Goal: Check status: Check status

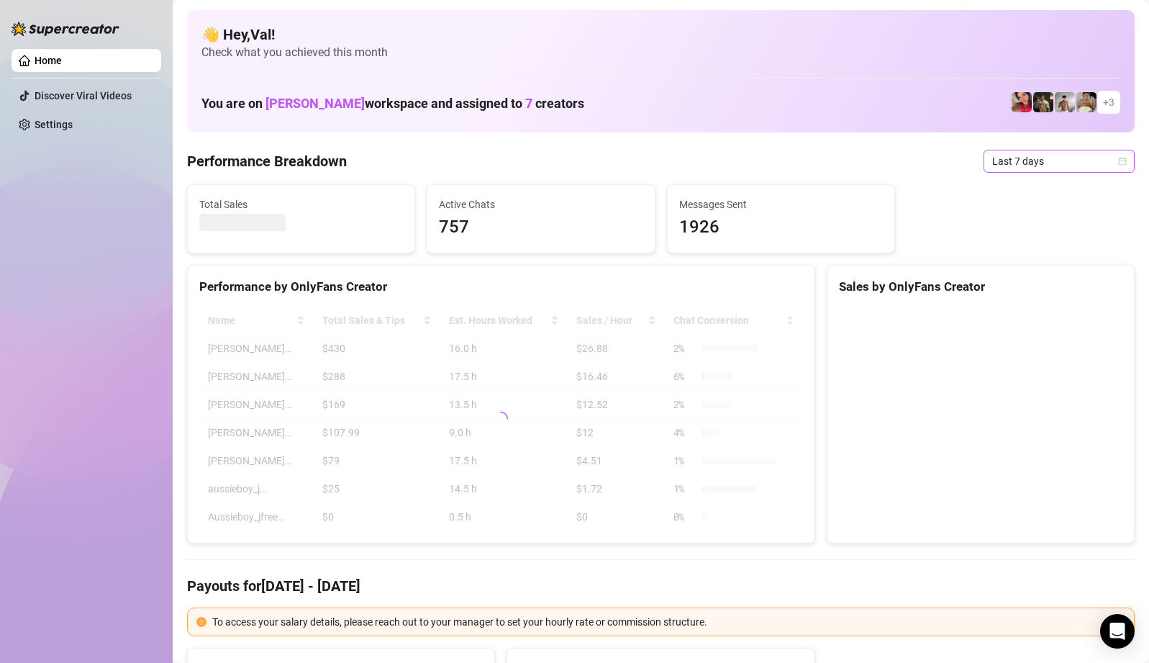
click at [1119, 158] on icon "calendar" at bounding box center [1123, 161] width 8 height 8
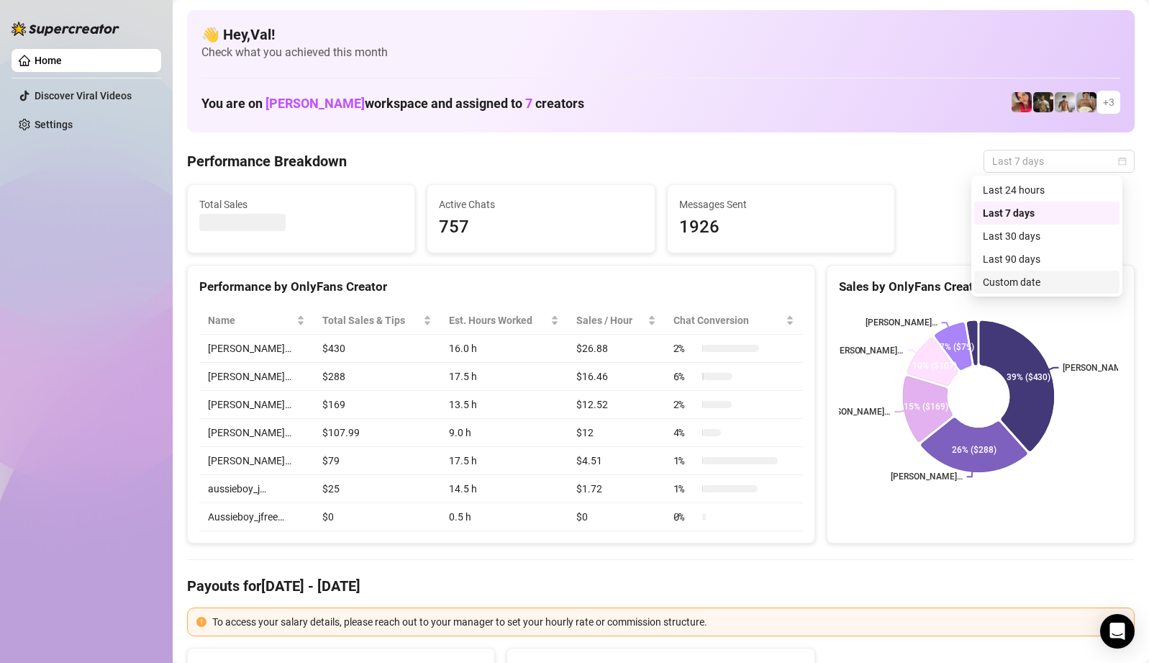
click at [1021, 278] on div "Custom date" at bounding box center [1047, 282] width 128 height 16
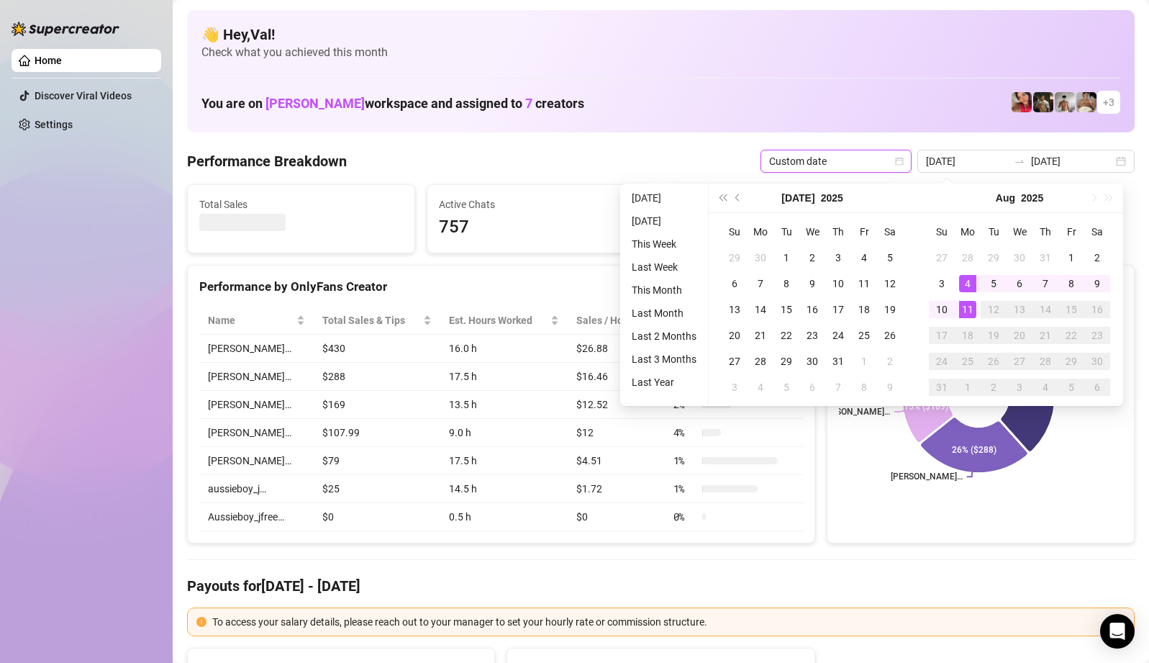
type input "[DATE]"
click at [968, 309] on div "11" at bounding box center [967, 309] width 17 height 17
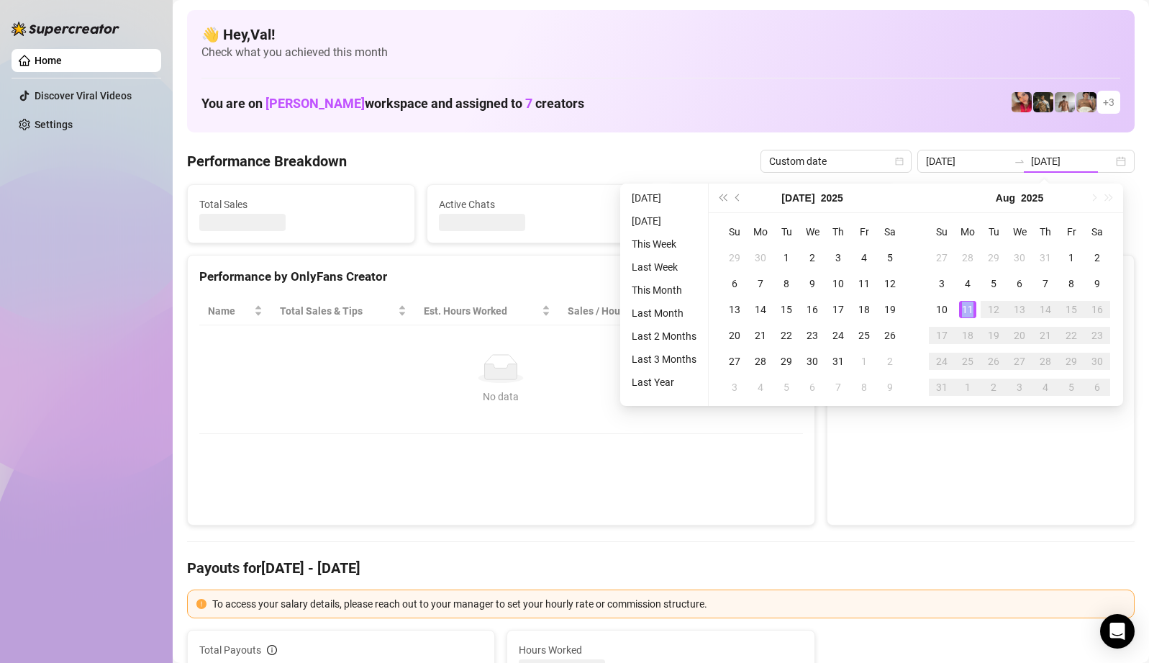
type input "[DATE]"
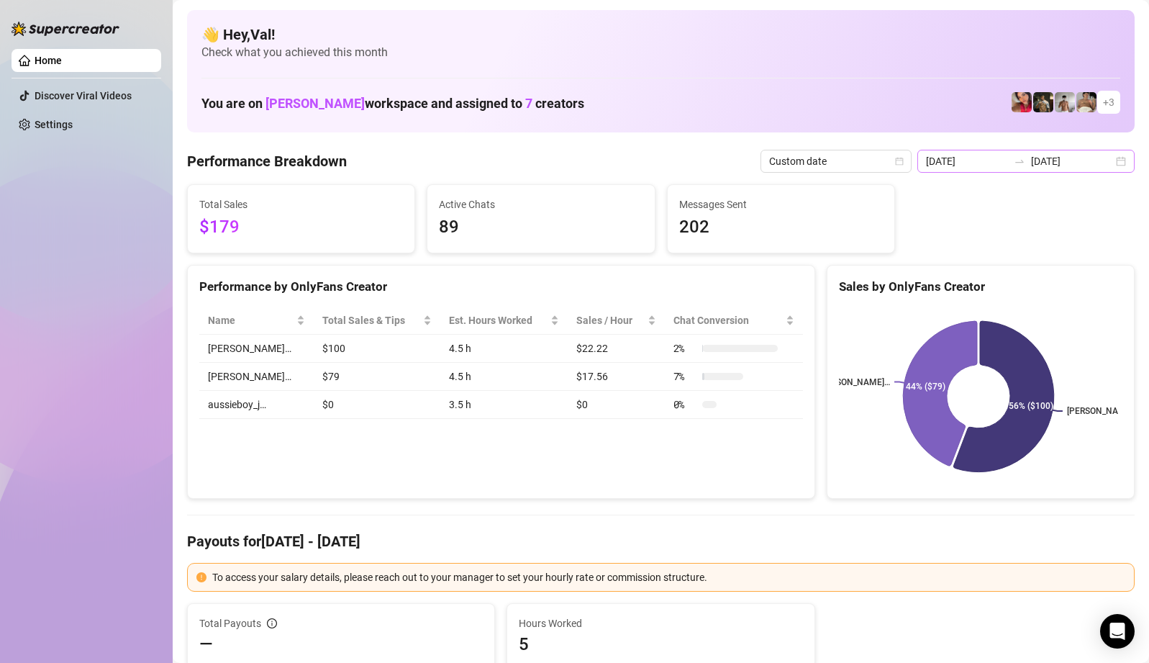
click at [1114, 154] on div "[DATE] [DATE]" at bounding box center [1025, 161] width 217 height 23
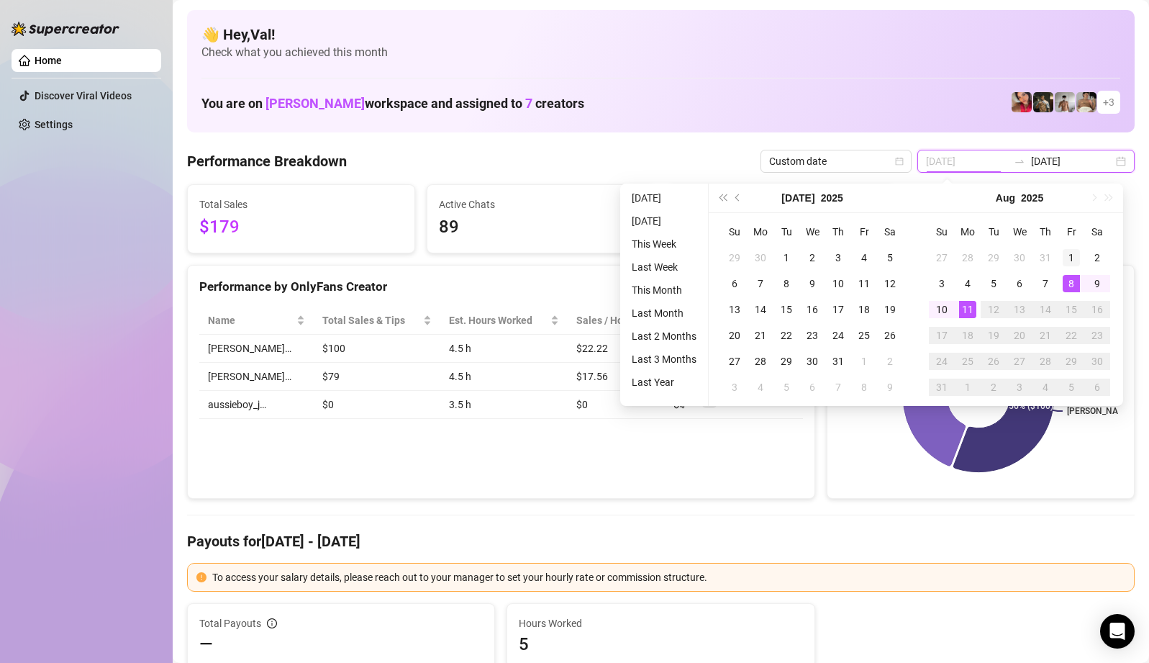
type input "[DATE]"
click at [1070, 258] on div "1" at bounding box center [1070, 257] width 17 height 17
type input "[DATE]"
click at [967, 307] on div "11" at bounding box center [967, 309] width 17 height 17
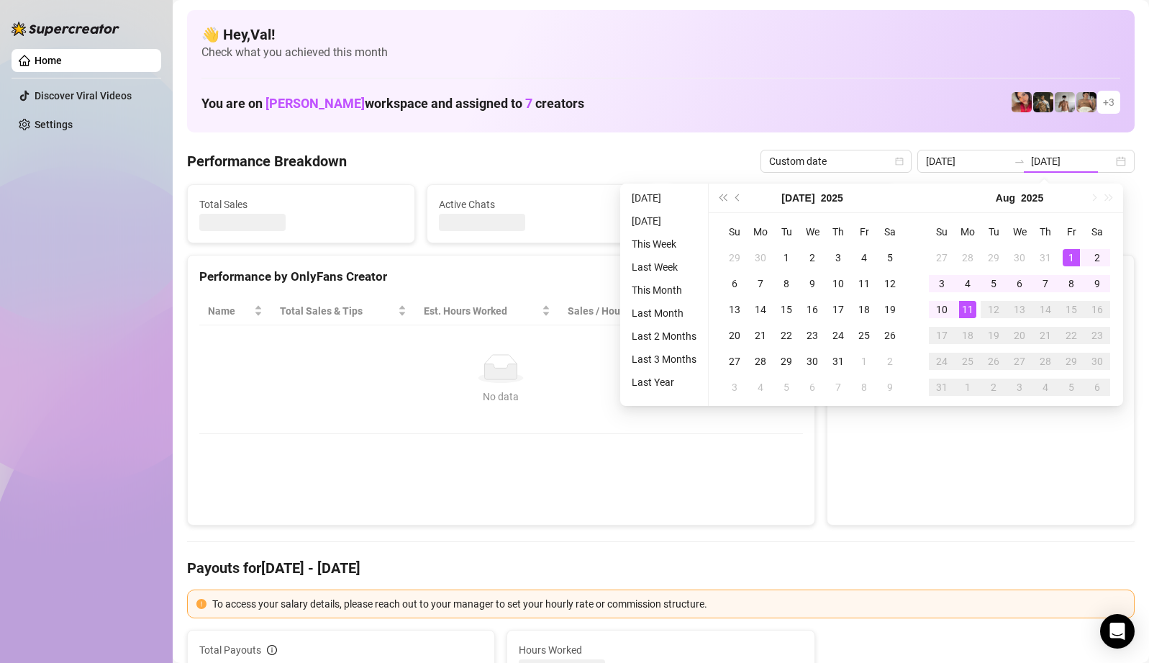
type input "[DATE]"
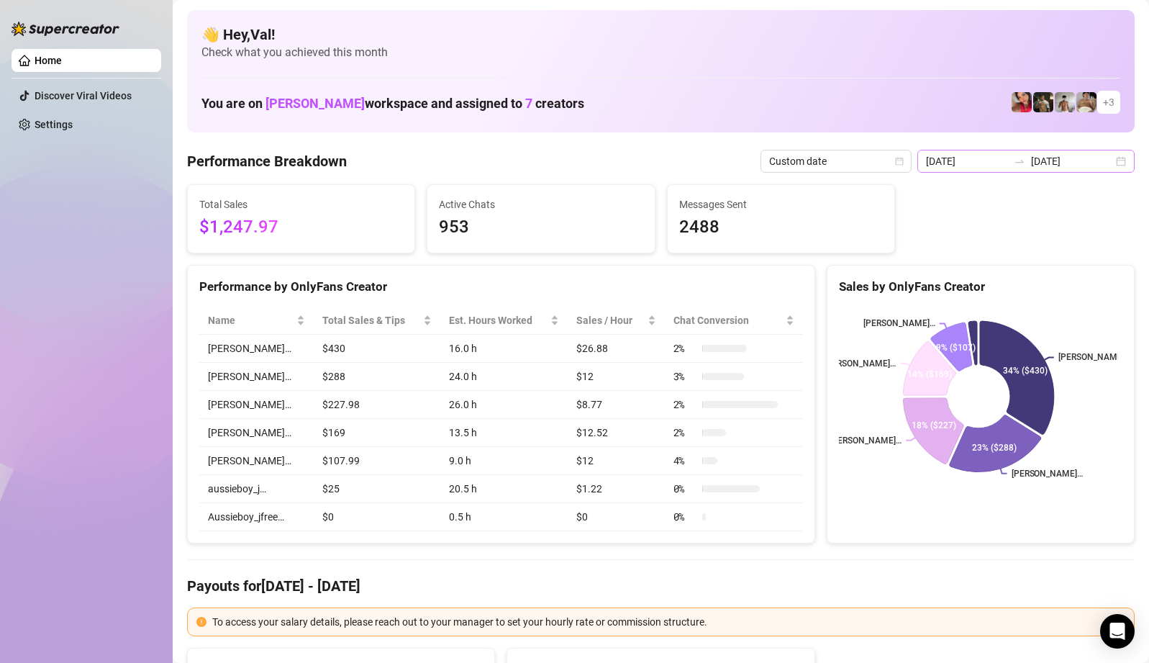
click at [1109, 160] on div "[DATE] [DATE]" at bounding box center [1025, 161] width 217 height 23
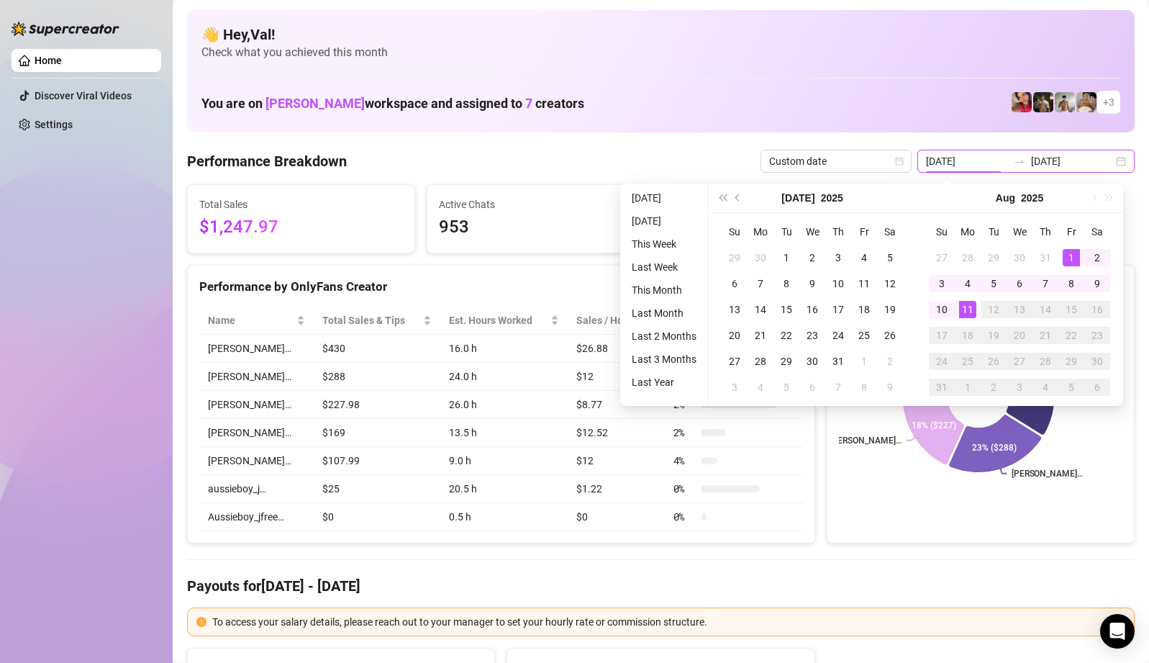
click at [1109, 160] on div "[DATE] [DATE]" at bounding box center [1025, 161] width 217 height 23
type input "[DATE]"
click at [1070, 255] on div "1" at bounding box center [1070, 257] width 17 height 17
type input "[DATE]"
click at [969, 307] on div "11" at bounding box center [967, 309] width 17 height 17
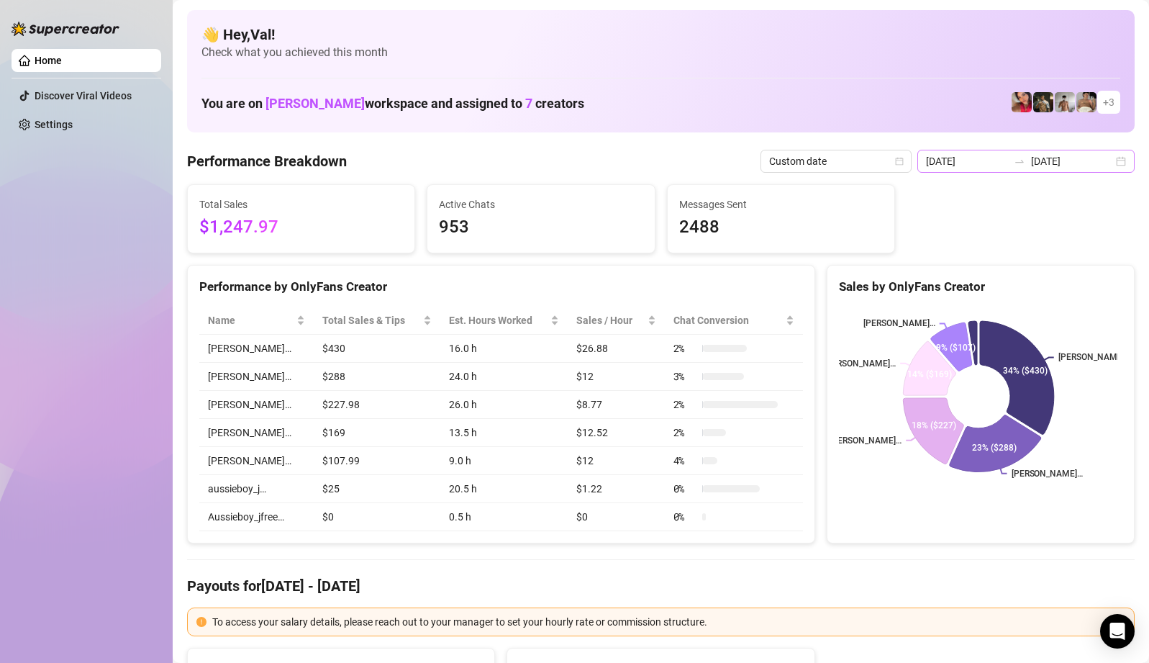
click at [1108, 163] on div "[DATE] [DATE]" at bounding box center [1025, 161] width 217 height 23
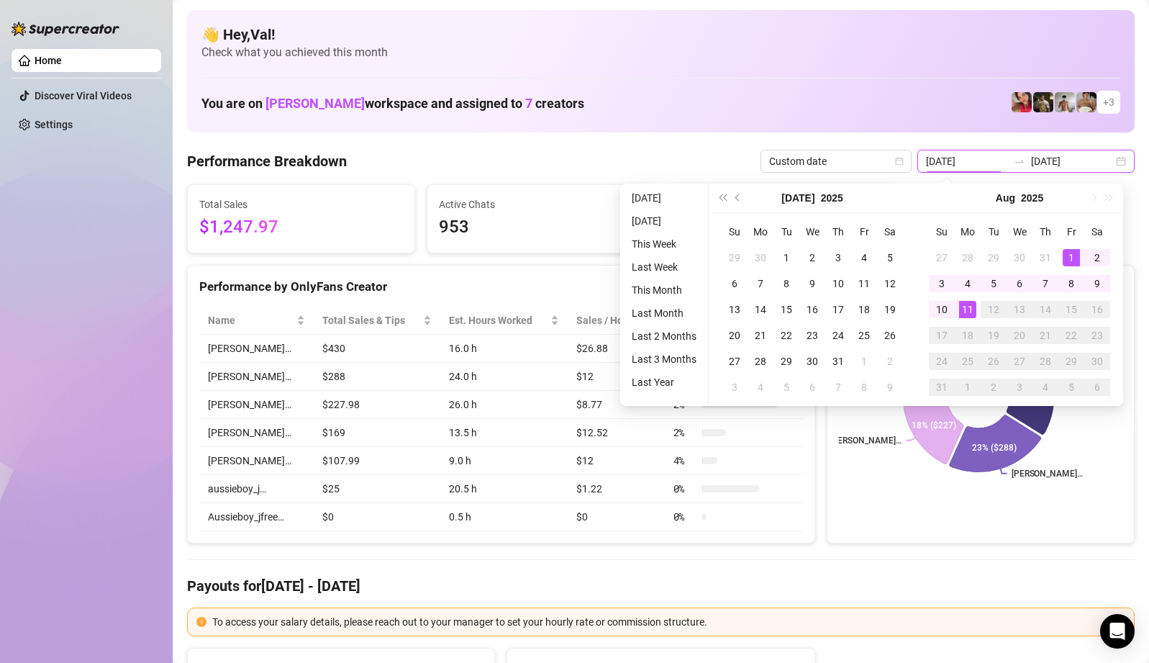
type input "[DATE]"
click at [965, 309] on div "11" at bounding box center [967, 309] width 17 height 17
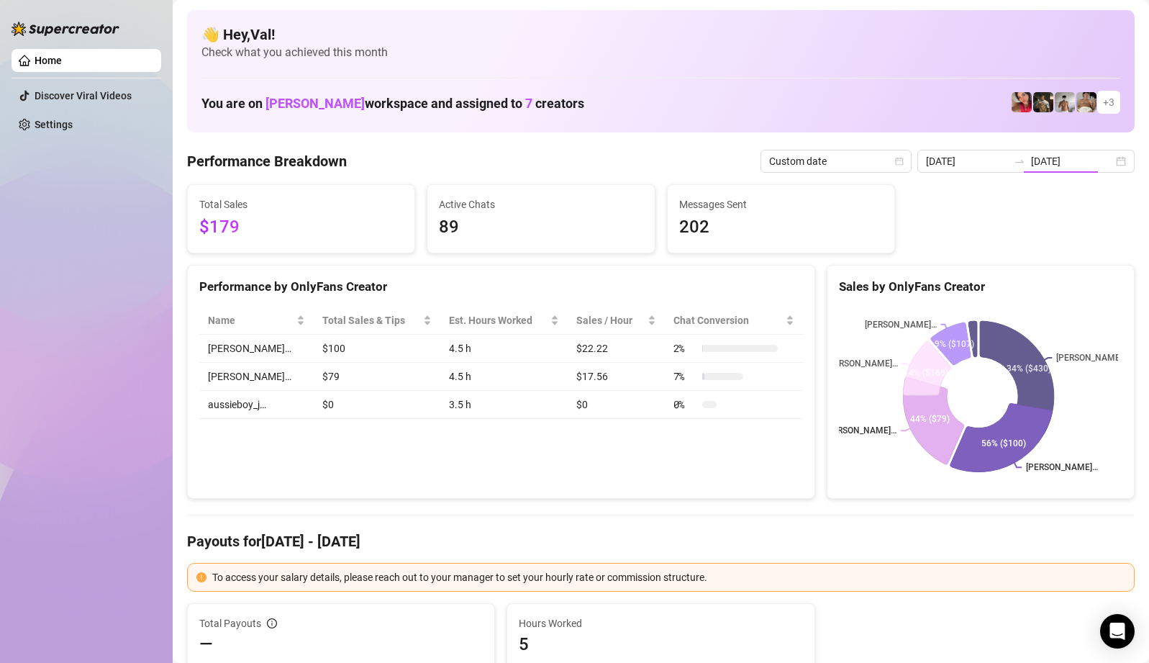
type input "[DATE]"
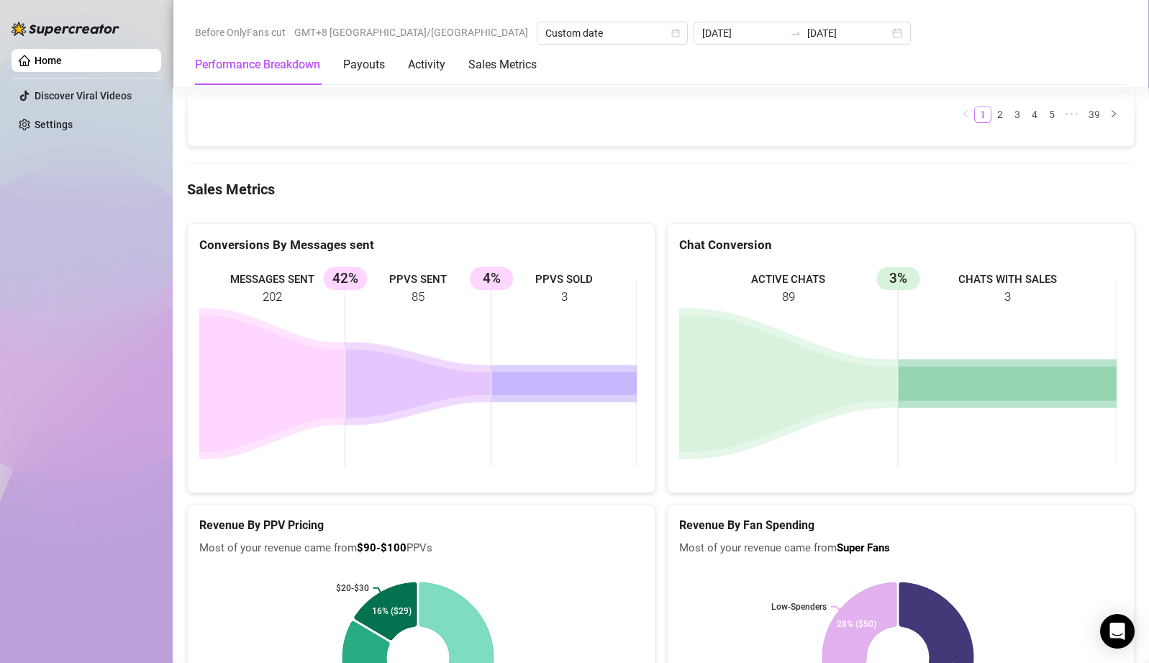
scroll to position [2008, 0]
